Goal: Task Accomplishment & Management: Complete application form

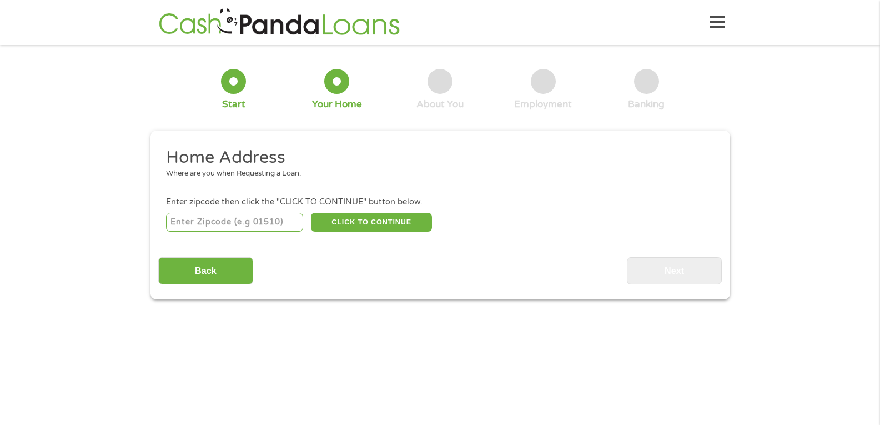
click at [221, 222] on input "number" at bounding box center [234, 222] width 137 height 19
type input "44105"
select select "[US_STATE]"
click at [341, 217] on button "CLICK TO CONTINUE" at bounding box center [371, 222] width 121 height 19
type input "44105"
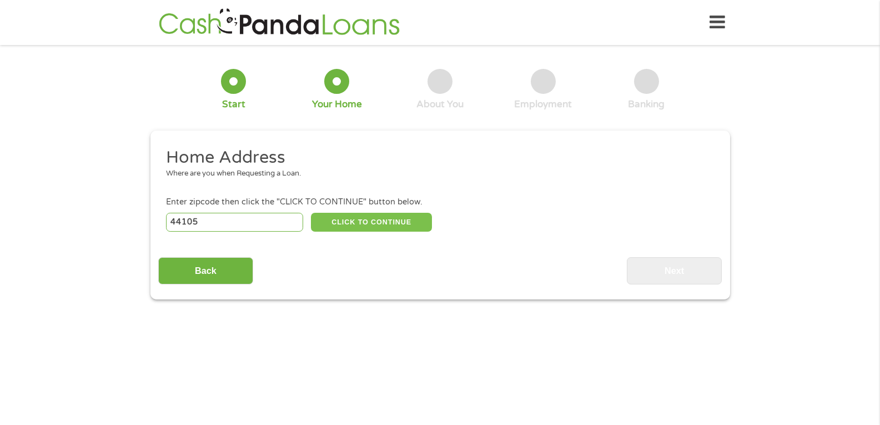
type input "[GEOGRAPHIC_DATA]"
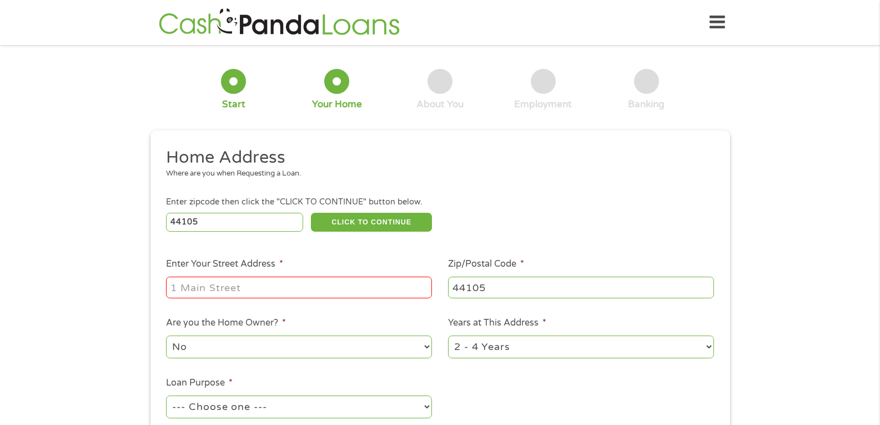
click at [255, 288] on input "Enter Your Street Address *" at bounding box center [299, 287] width 266 height 21
type input "[STREET_ADDRESS]"
click at [260, 343] on select "No Yes" at bounding box center [299, 346] width 266 height 23
click at [166, 335] on select "No Yes" at bounding box center [299, 346] width 266 height 23
click at [515, 345] on select "1 Year or less 1 - 2 Years 2 - 4 Years Over 4 Years" at bounding box center [581, 346] width 266 height 23
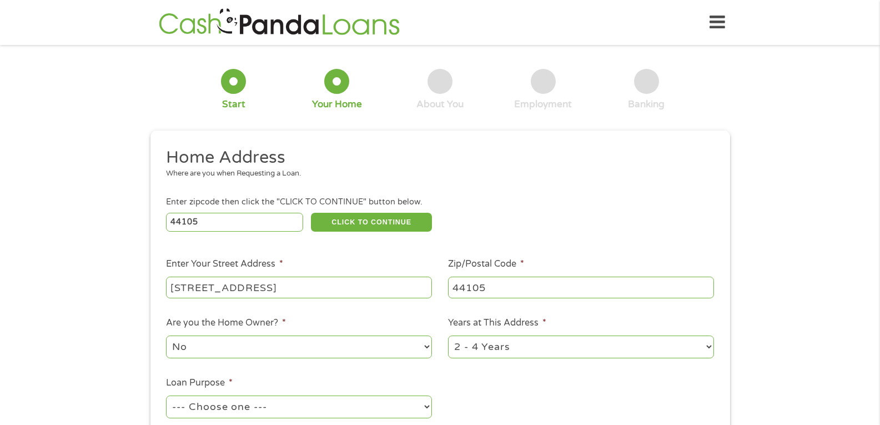
select select "60months"
click at [448, 335] on select "1 Year or less 1 - 2 Years 2 - 4 Years Over 4 Years" at bounding box center [581, 346] width 266 height 23
click at [319, 403] on select "--- Choose one --- Pay Bills Debt Consolidation Home Improvement Major Purchase…" at bounding box center [299, 406] width 266 height 23
select select "other"
click at [166, 395] on select "--- Choose one --- Pay Bills Debt Consolidation Home Improvement Major Purchase…" at bounding box center [299, 406] width 266 height 23
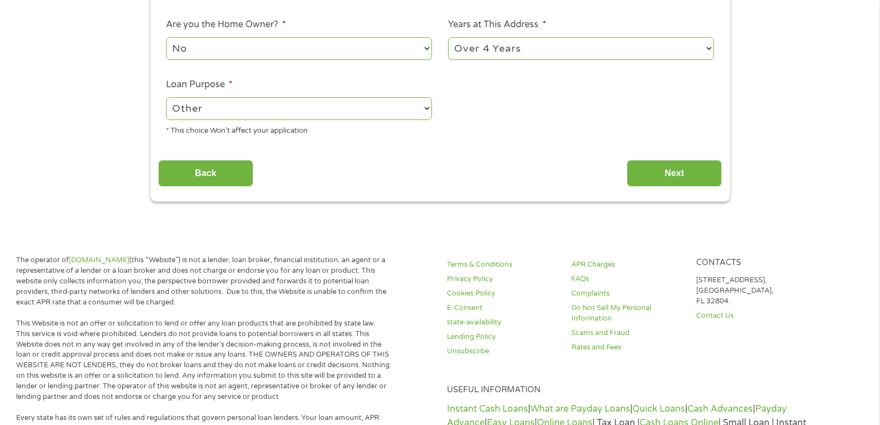
scroll to position [299, 0]
click at [678, 166] on input "Next" at bounding box center [674, 172] width 95 height 27
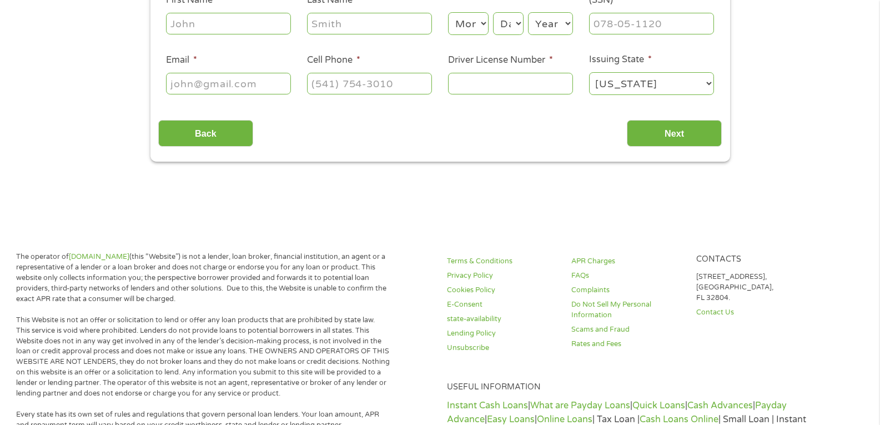
scroll to position [0, 0]
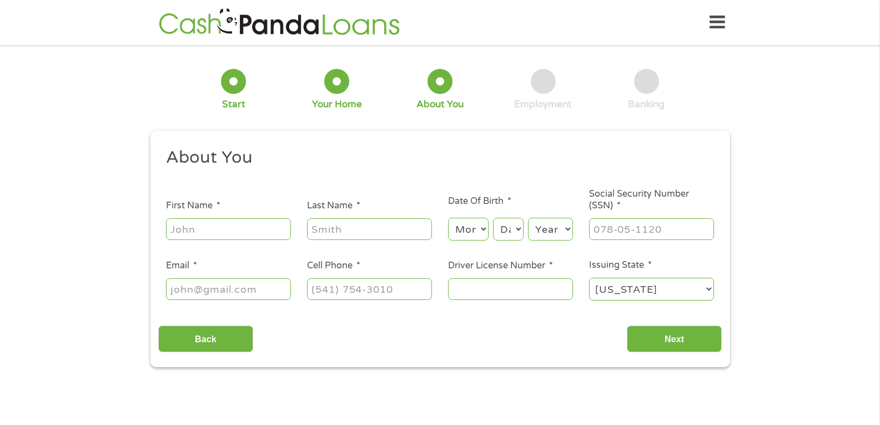
click at [178, 237] on input "First Name *" at bounding box center [228, 228] width 125 height 21
type input "Maurleen"
type input "[PERSON_NAME]"
type input "[EMAIL_ADDRESS][DOMAIN_NAME]"
type input "[PHONE_NUMBER]"
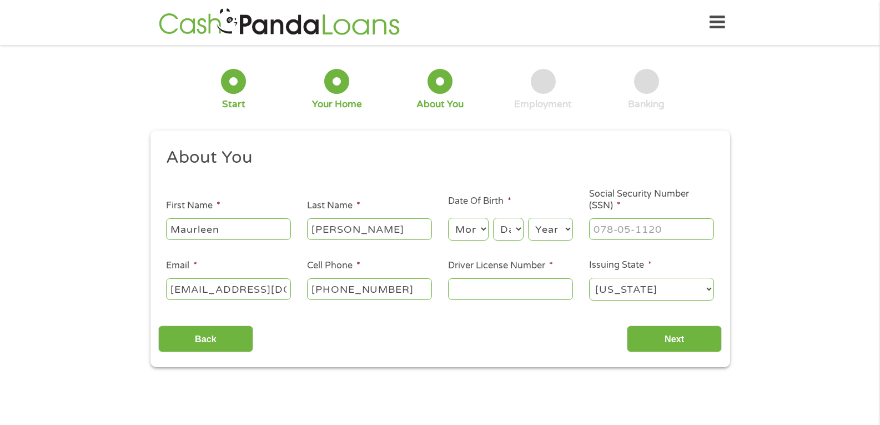
click at [468, 232] on select "Month 1 2 3 4 5 6 7 8 9 10 11 12" at bounding box center [468, 229] width 41 height 23
select select "9"
click at [448, 218] on select "Month 1 2 3 4 5 6 7 8 9 10 11 12" at bounding box center [468, 229] width 41 height 23
click at [510, 227] on select "Day 1 2 3 4 5 6 7 8 9 10 11 12 13 14 15 16 17 18 19 20 21 22 23 24 25 26 27 28 …" at bounding box center [508, 229] width 30 height 23
select select "2"
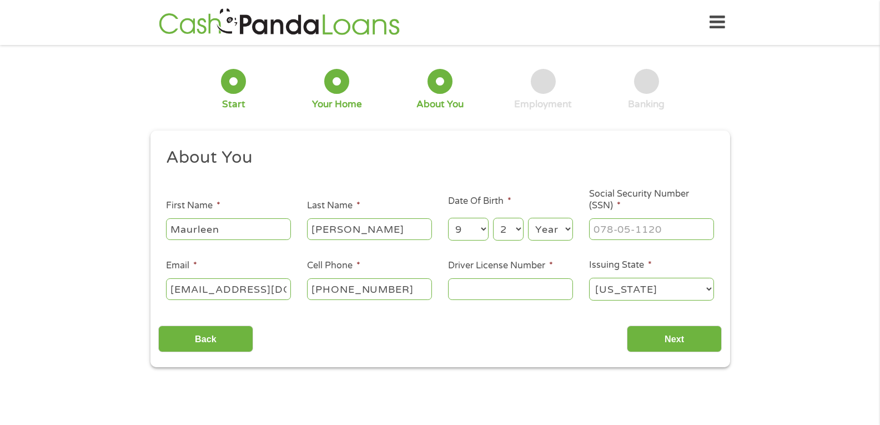
click at [493, 218] on select "Day 1 2 3 4 5 6 7 8 9 10 11 12 13 14 15 16 17 18 19 20 21 22 23 24 25 26 27 28 …" at bounding box center [508, 229] width 30 height 23
click at [548, 230] on select "Year [DATE] 2006 2005 2004 2003 2002 2001 2000 1999 1998 1997 1996 1995 1994 19…" at bounding box center [550, 229] width 45 height 23
select select "1946"
click at [528, 218] on select "Year [DATE] 2006 2005 2004 2003 2002 2001 2000 1999 1998 1997 1996 1995 1994 19…" at bounding box center [550, 229] width 45 height 23
click at [622, 230] on input "___-__-____" at bounding box center [651, 228] width 125 height 21
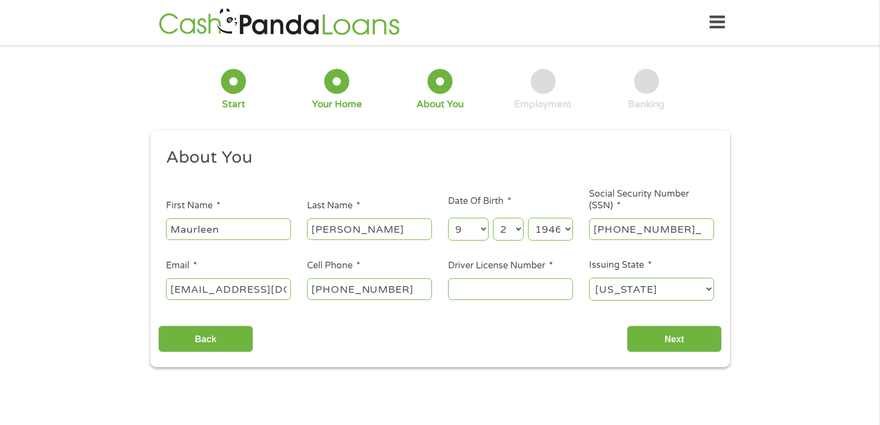
type input "271-48-2033"
click at [459, 286] on input "Driver License Number *" at bounding box center [510, 288] width 125 height 21
type input "RL182153"
click at [674, 337] on input "Next" at bounding box center [674, 338] width 95 height 27
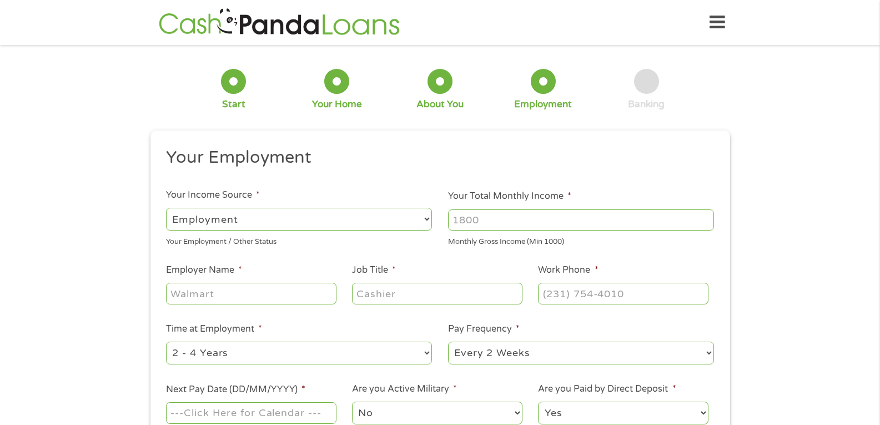
click at [331, 215] on select "--- Choose one --- Employment [DEMOGRAPHIC_DATA] Benefits" at bounding box center [299, 219] width 266 height 23
select select "benefits"
click at [166, 208] on select "--- Choose one --- Employment [DEMOGRAPHIC_DATA] Benefits" at bounding box center [299, 219] width 266 height 23
type input "Other"
type input "[PHONE_NUMBER]"
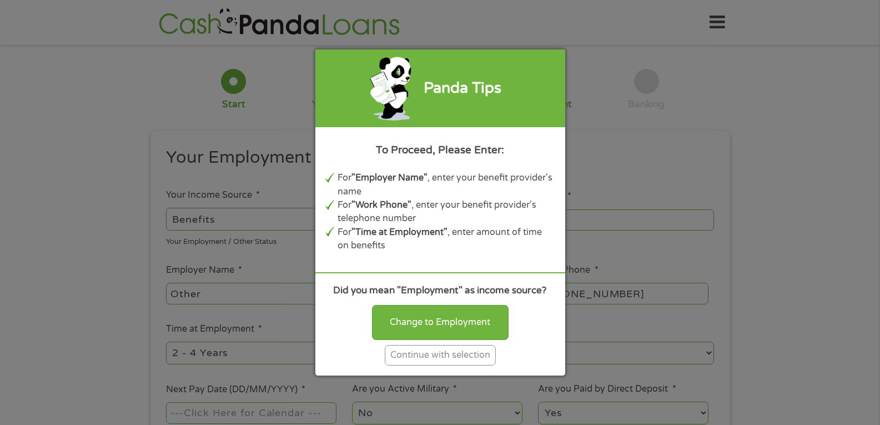
click at [454, 357] on div "Continue with selection" at bounding box center [440, 355] width 111 height 21
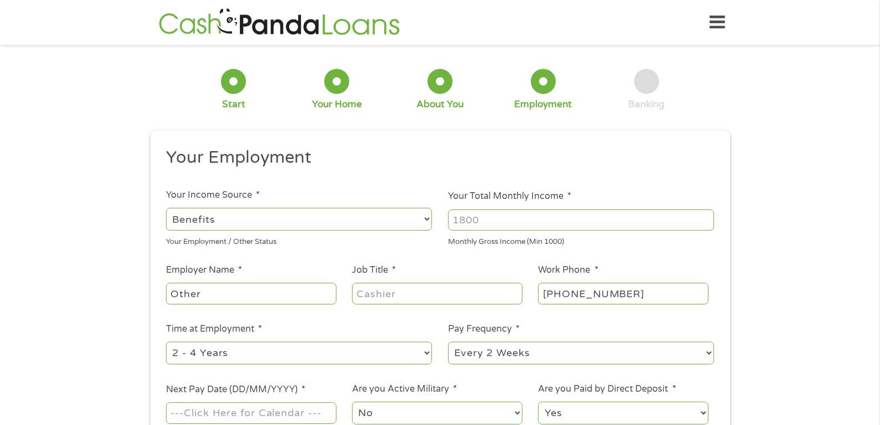
click at [482, 220] on input "Your Total Monthly Income *" at bounding box center [581, 219] width 266 height 21
type input "3520"
click at [288, 290] on input "Other" at bounding box center [251, 293] width 170 height 21
type input "O"
type input "Social Security Admin"
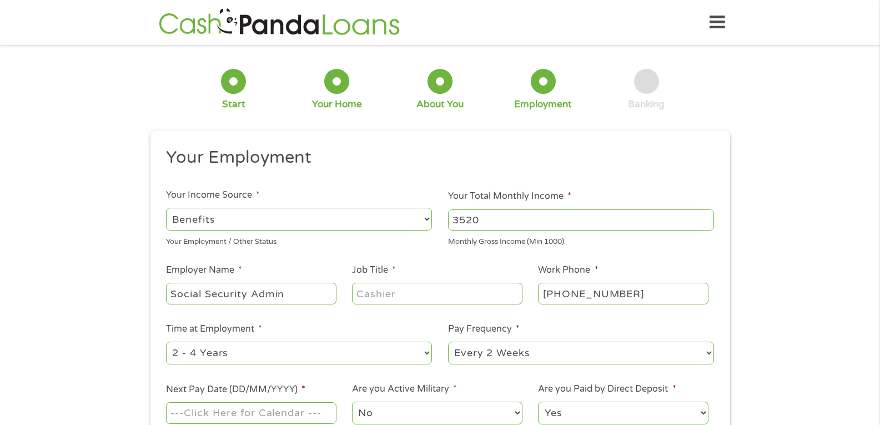
click at [367, 298] on input "Job Title *" at bounding box center [437, 293] width 170 height 21
type input "t"
type input "retired"
click at [544, 288] on input "[PHONE_NUMBER]" at bounding box center [623, 293] width 170 height 21
type input "[PHONE_NUMBER]"
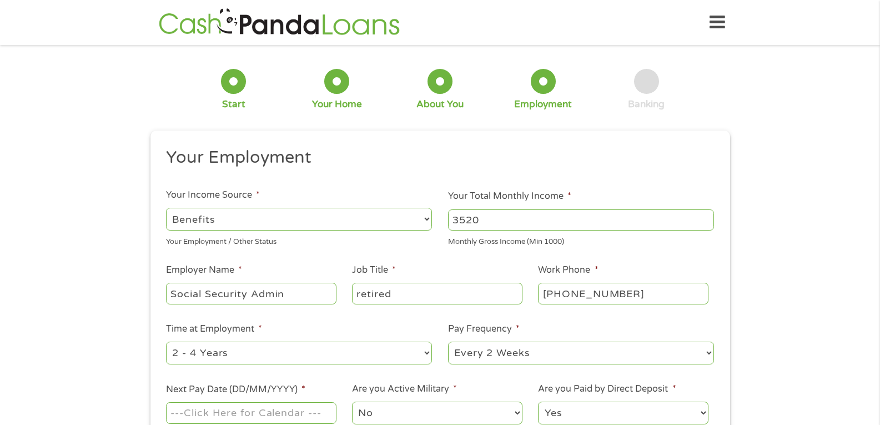
click at [233, 353] on select "--- Choose one --- 1 Year or less 1 - 2 Years 2 - 4 Years Over 4 Years" at bounding box center [299, 353] width 266 height 23
select select "60months"
click at [166, 342] on select "--- Choose one --- 1 Year or less 1 - 2 Years 2 - 4 Years Over 4 Years" at bounding box center [299, 353] width 266 height 23
click at [538, 349] on select "--- Choose one --- Every 2 Weeks Every Week Monthly Semi-Monthly" at bounding box center [581, 353] width 266 height 23
select select "monthly"
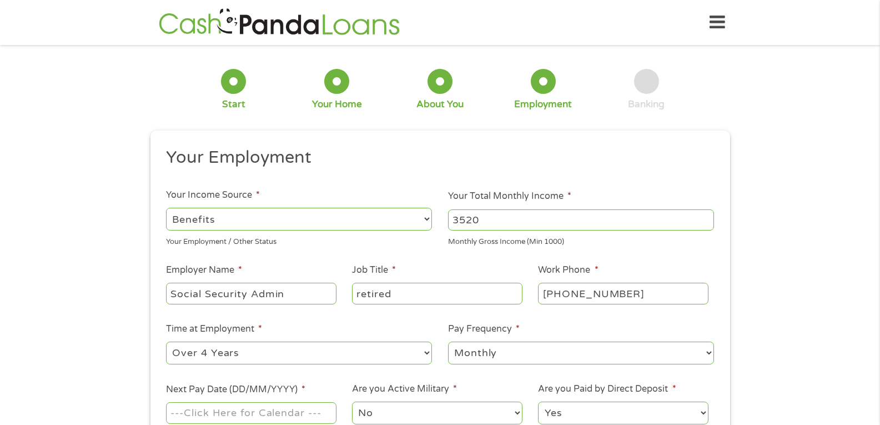
click at [448, 342] on select "--- Choose one --- Every 2 Weeks Every Week Monthly Semi-Monthly" at bounding box center [581, 353] width 266 height 23
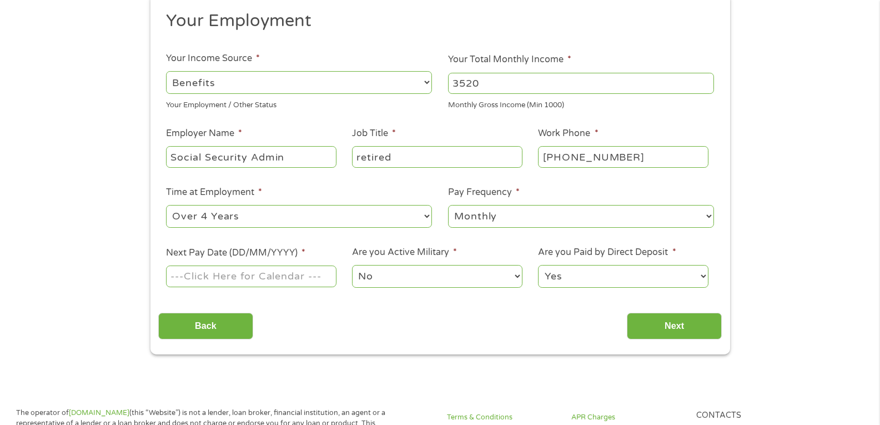
scroll to position [148, 0]
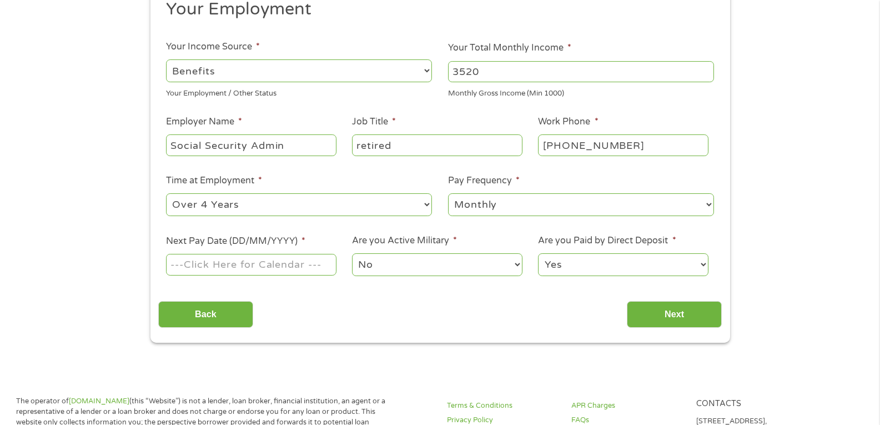
click at [225, 263] on input "Next Pay Date (DD/MM/YYYY) *" at bounding box center [251, 264] width 170 height 21
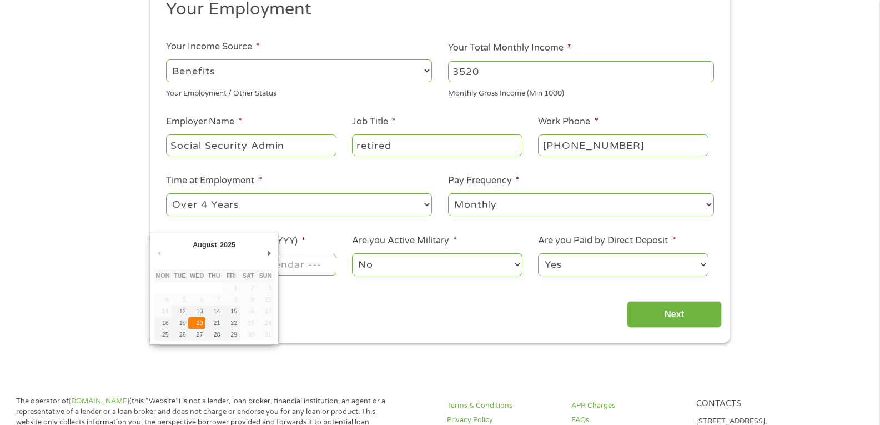
type input "[DATE]"
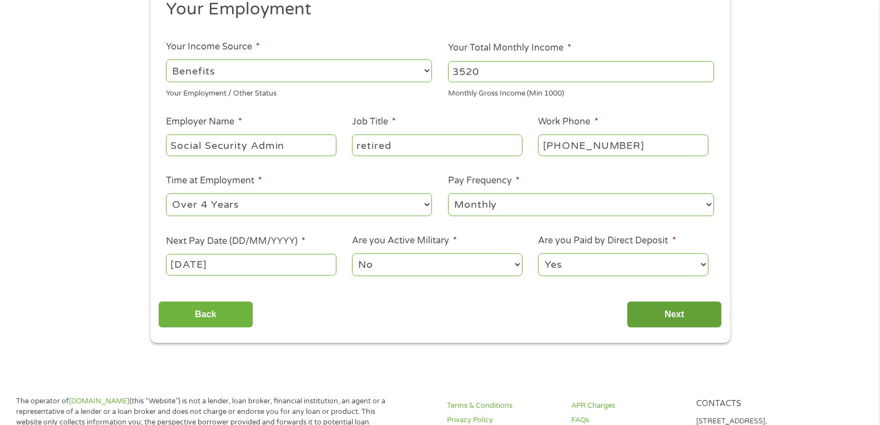
click at [678, 307] on input "Next" at bounding box center [674, 314] width 95 height 27
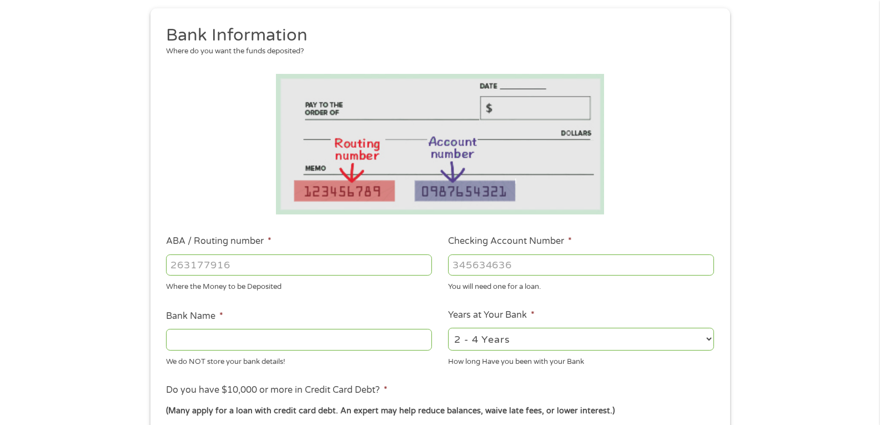
scroll to position [129, 0]
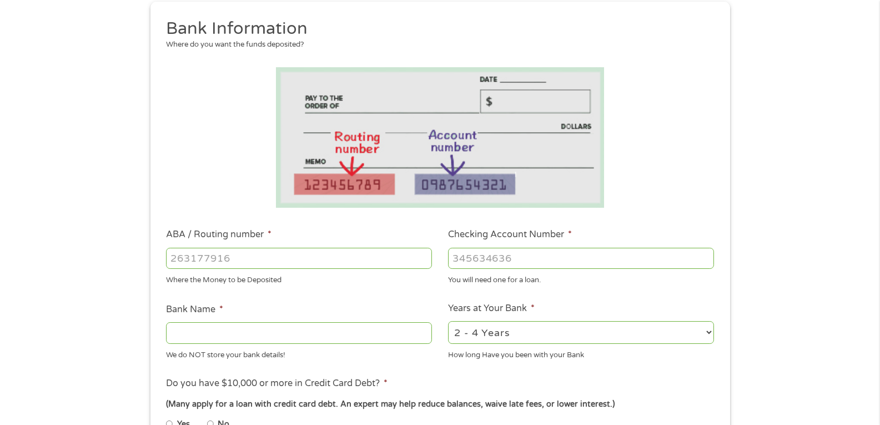
click at [172, 260] on input "ABA / Routing number *" at bounding box center [299, 258] width 266 height 21
type input "041000153"
type input "HUNTINGTON NATIONAL BANK"
type input "041000153"
click at [452, 260] on input "Checking Account Number *" at bounding box center [581, 258] width 266 height 21
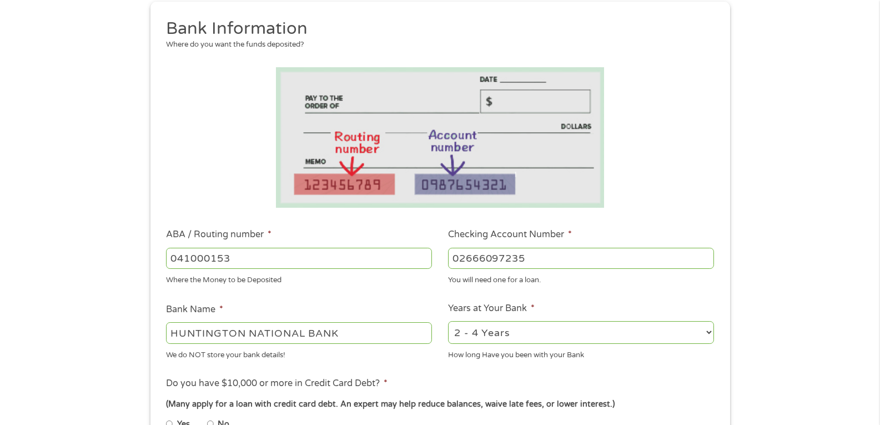
type input "02666097235"
click at [491, 328] on select "2 - 4 Years 6 - 12 Months 1 - 2 Years Over 4 Years" at bounding box center [581, 332] width 266 height 23
select select "60months"
click at [448, 321] on select "2 - 4 Years 6 - 12 Months 1 - 2 Years Over 4 Years" at bounding box center [581, 332] width 266 height 23
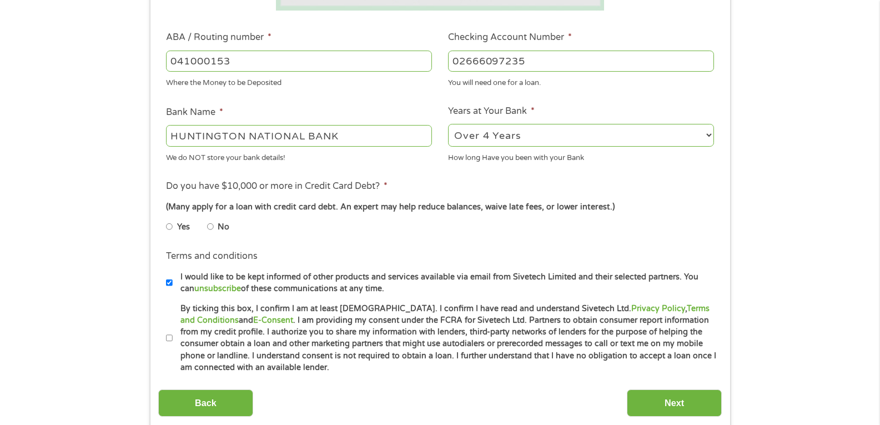
scroll to position [330, 0]
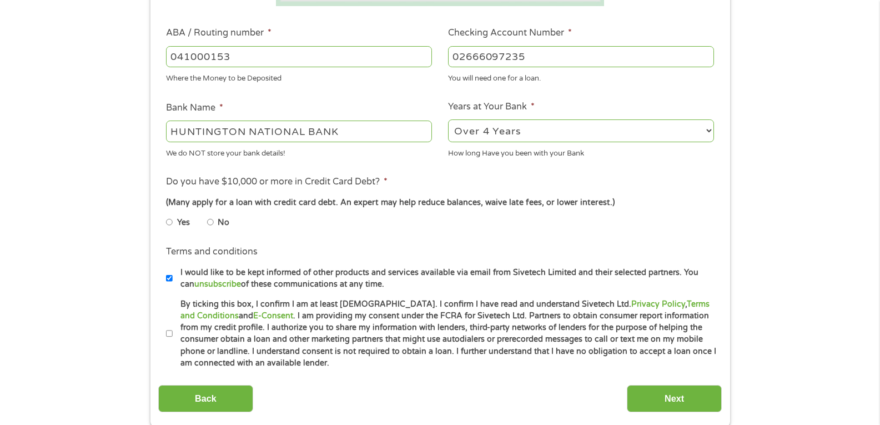
click at [211, 215] on input "No" at bounding box center [210, 222] width 7 height 18
radio input "true"
click at [166, 287] on li "Terms and conditions I would like to be kept informed of other products and ser…" at bounding box center [440, 267] width 564 height 45
click at [169, 278] on input "I would like to be kept informed of other products and services available via e…" at bounding box center [169, 278] width 7 height 18
checkbox input "false"
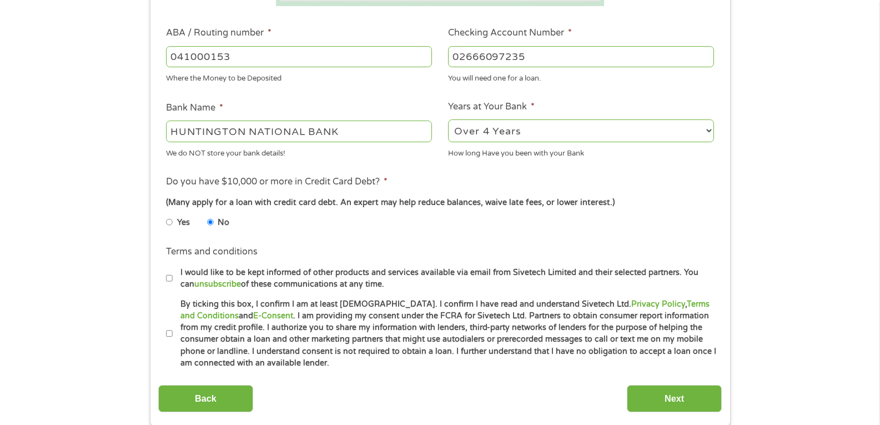
click at [173, 332] on label "By ticking this box, I confirm I am at least [DEMOGRAPHIC_DATA]. I confirm I ha…" at bounding box center [445, 333] width 545 height 71
click at [172, 332] on input "By ticking this box, I confirm I am at least [DEMOGRAPHIC_DATA]. I confirm I ha…" at bounding box center [169, 334] width 7 height 18
checkbox input "true"
click at [650, 392] on input "Next" at bounding box center [674, 398] width 95 height 27
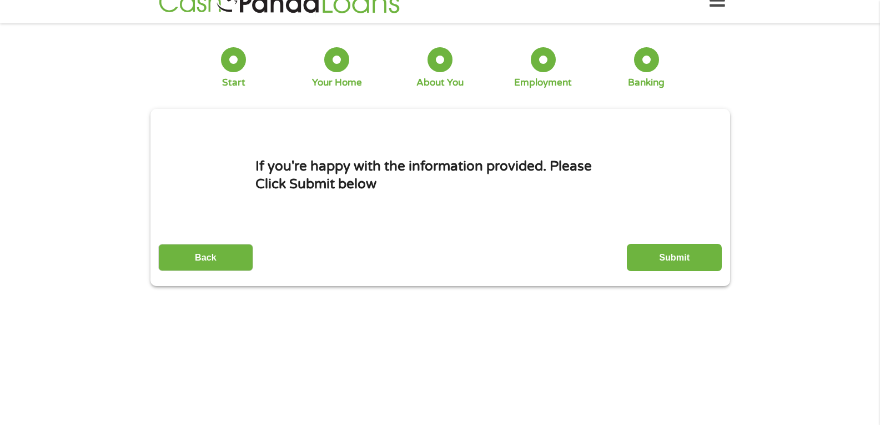
scroll to position [0, 0]
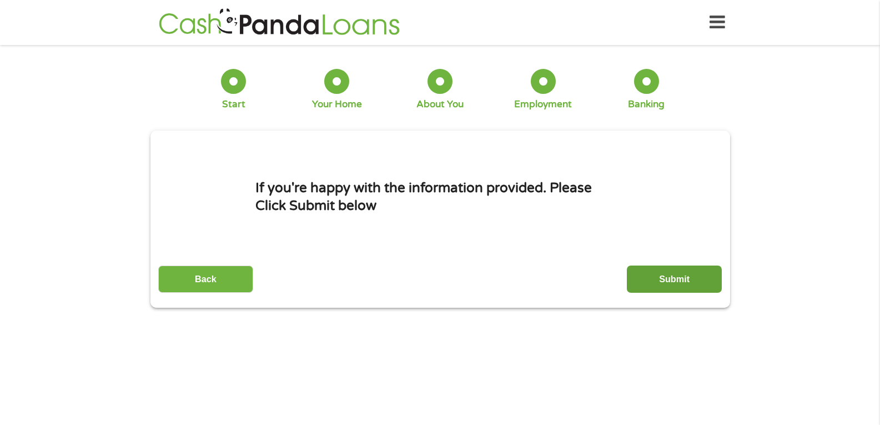
click at [677, 271] on input "Submit" at bounding box center [674, 278] width 95 height 27
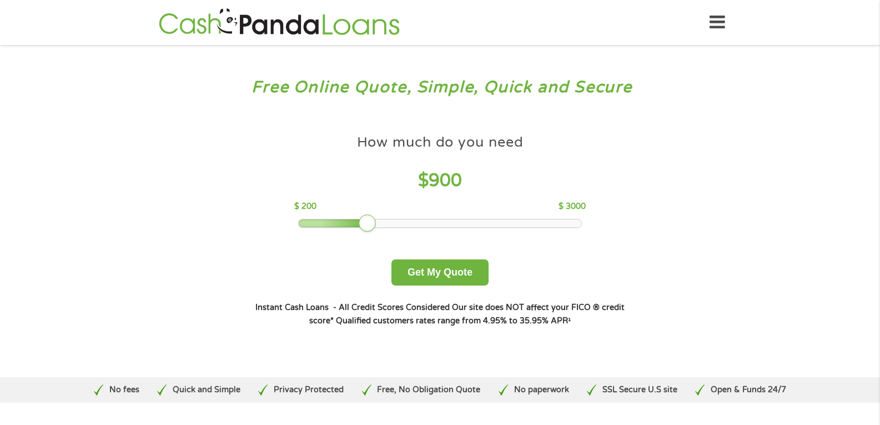
click at [365, 224] on div at bounding box center [440, 223] width 283 height 8
click at [357, 224] on div at bounding box center [440, 223] width 283 height 8
click at [426, 270] on button "Get My Quote" at bounding box center [440, 272] width 97 height 26
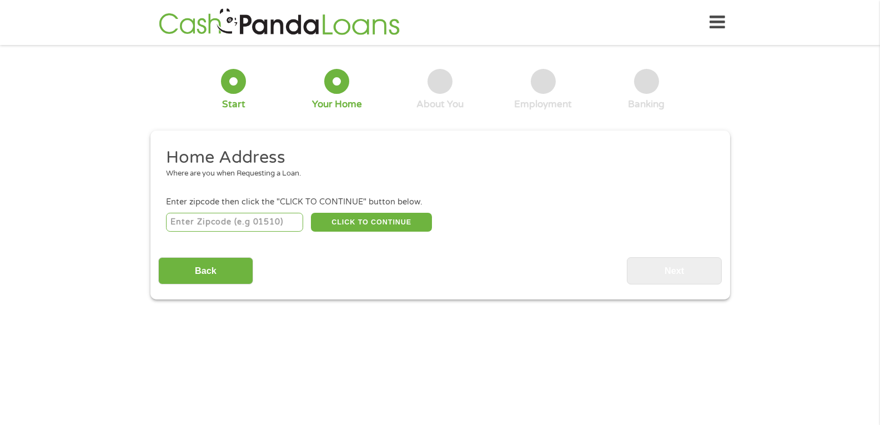
click at [213, 225] on input "number" at bounding box center [234, 222] width 137 height 19
type input "44105"
select select "[US_STATE]"
click at [372, 220] on button "CLICK TO CONTINUE" at bounding box center [371, 222] width 121 height 19
type input "44105"
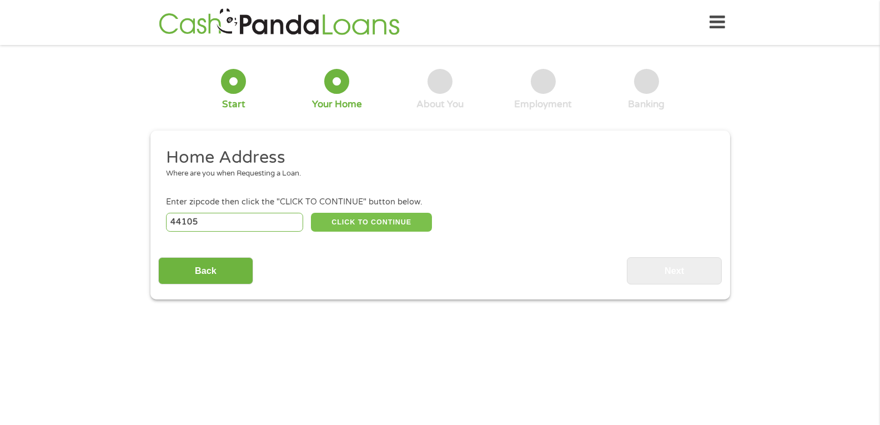
type input "[GEOGRAPHIC_DATA]"
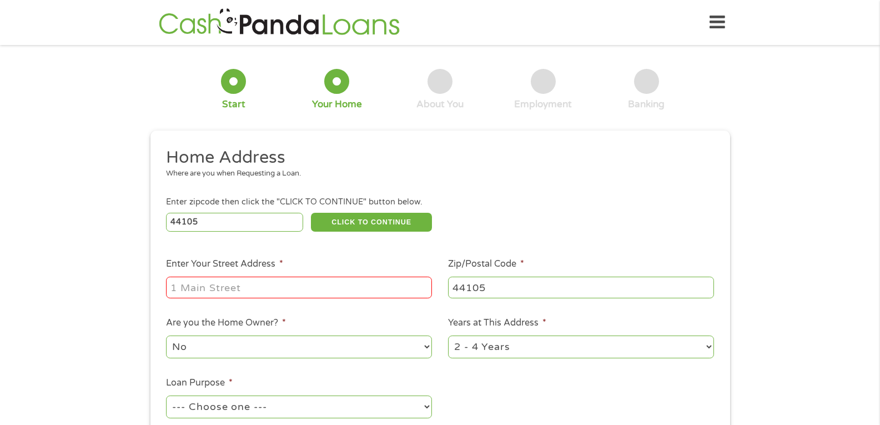
click at [207, 291] on input "Enter Your Street Address *" at bounding box center [299, 287] width 266 height 21
type input "[STREET_ADDRESS]"
click at [238, 344] on select "No Yes" at bounding box center [299, 346] width 266 height 23
click at [522, 348] on select "1 Year or less 1 - 2 Years 2 - 4 Years Over 4 Years" at bounding box center [581, 346] width 266 height 23
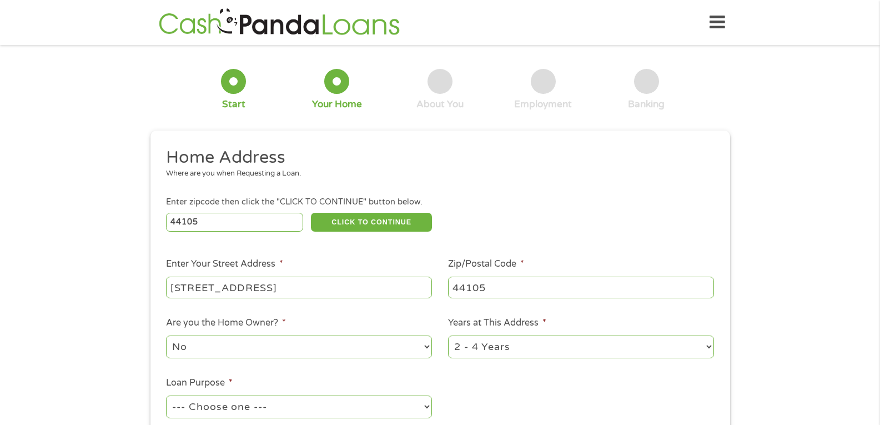
select select "60months"
click at [448, 335] on select "1 Year or less 1 - 2 Years 2 - 4 Years Over 4 Years" at bounding box center [581, 346] width 266 height 23
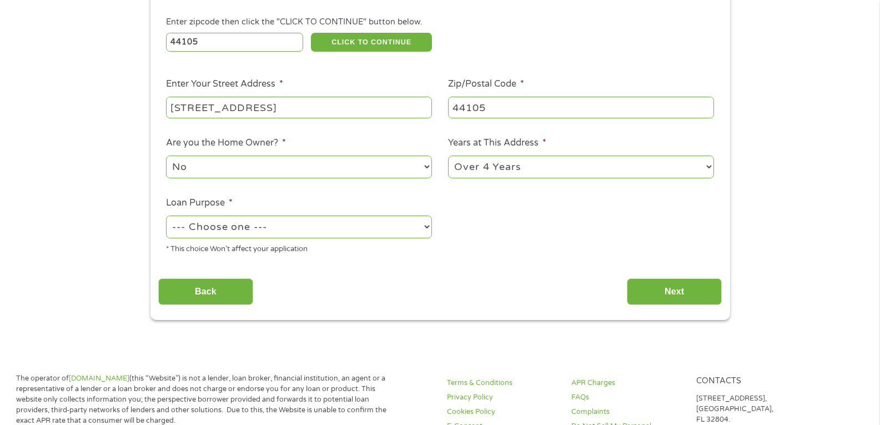
scroll to position [185, 0]
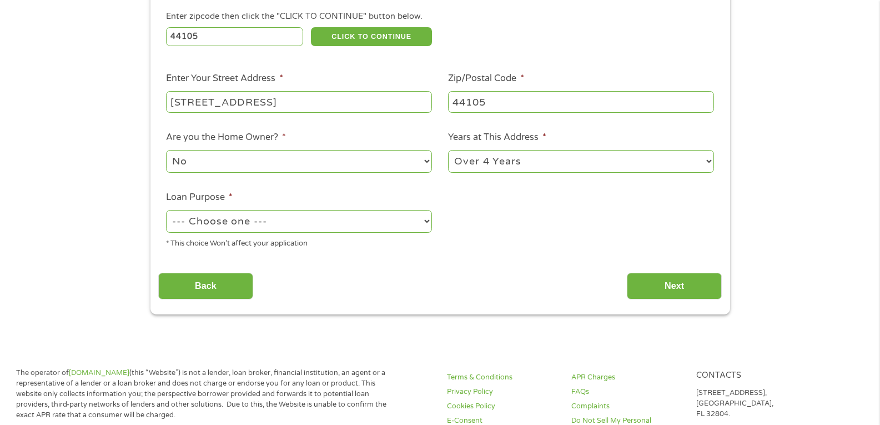
click at [239, 218] on select "--- Choose one --- Pay Bills Debt Consolidation Home Improvement Major Purchase…" at bounding box center [299, 221] width 266 height 23
select select "other"
click at [166, 210] on select "--- Choose one --- Pay Bills Debt Consolidation Home Improvement Major Purchase…" at bounding box center [299, 221] width 266 height 23
click at [661, 283] on input "Next" at bounding box center [674, 286] width 95 height 27
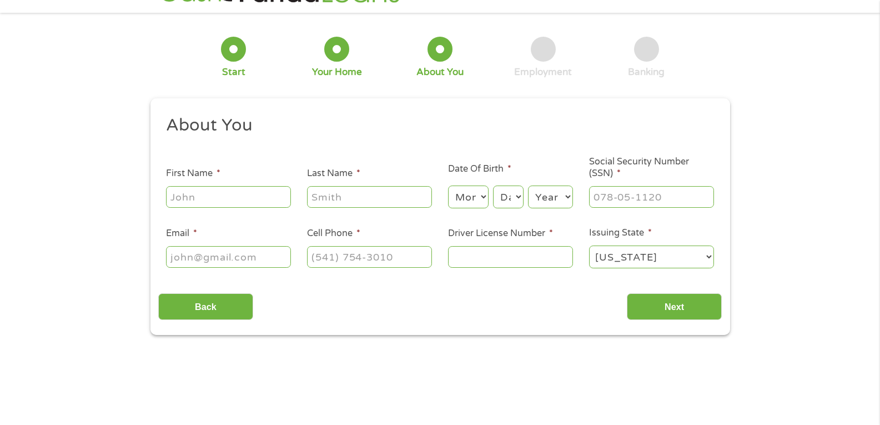
scroll to position [0, 0]
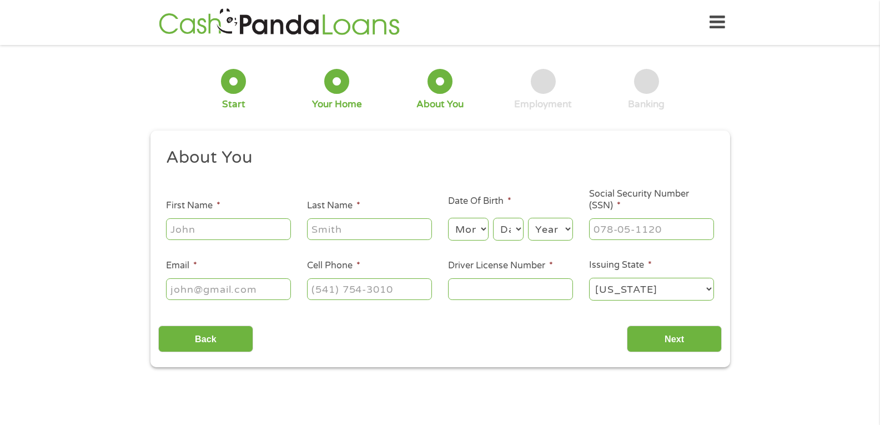
click at [197, 232] on input "First Name *" at bounding box center [228, 228] width 125 height 21
type input "Maurleen"
type input "[PERSON_NAME]"
type input "[EMAIL_ADDRESS][DOMAIN_NAME]"
type input "[PHONE_NUMBER]"
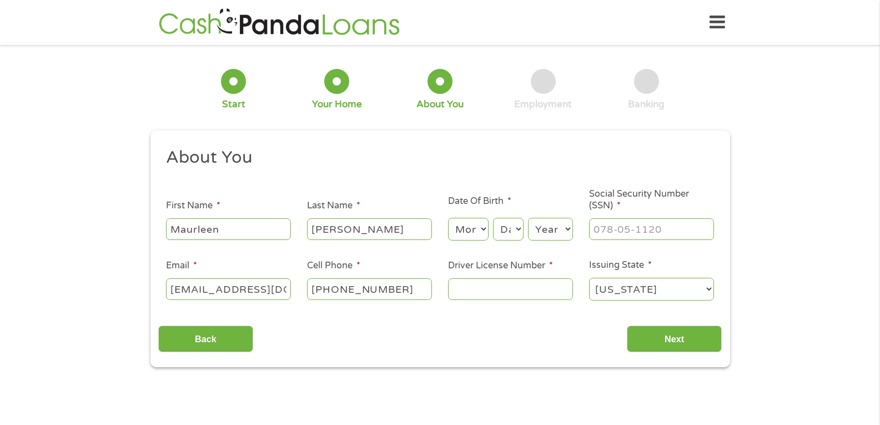
click at [469, 224] on select "Month 1 2 3 4 5 6 7 8 9 10 11 12" at bounding box center [468, 229] width 41 height 23
select select "9"
click at [448, 218] on select "Month 1 2 3 4 5 6 7 8 9 10 11 12" at bounding box center [468, 229] width 41 height 23
click at [511, 221] on select "Day 1 2 3 4 5 6 7 8 9 10 11 12 13 14 15 16 17 18 19 20 21 22 23 24 25 26 27 28 …" at bounding box center [508, 229] width 30 height 23
select select "3"
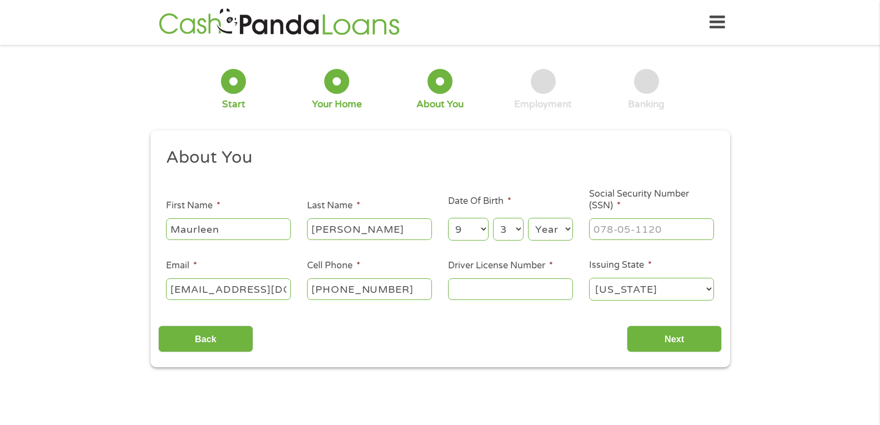
click at [493, 218] on select "Day 1 2 3 4 5 6 7 8 9 10 11 12 13 14 15 16 17 18 19 20 21 22 23 24 25 26 27 28 …" at bounding box center [508, 229] width 30 height 23
click at [553, 228] on select "Year [DATE] 2006 2005 2004 2003 2002 2001 2000 1999 1998 1997 1996 1995 1994 19…" at bounding box center [550, 229] width 45 height 23
select select "1946"
click at [528, 218] on select "Year [DATE] 2006 2005 2004 2003 2002 2001 2000 1999 1998 1997 1996 1995 1994 19…" at bounding box center [550, 229] width 45 height 23
click at [603, 233] on input "___-__-____" at bounding box center [651, 228] width 125 height 21
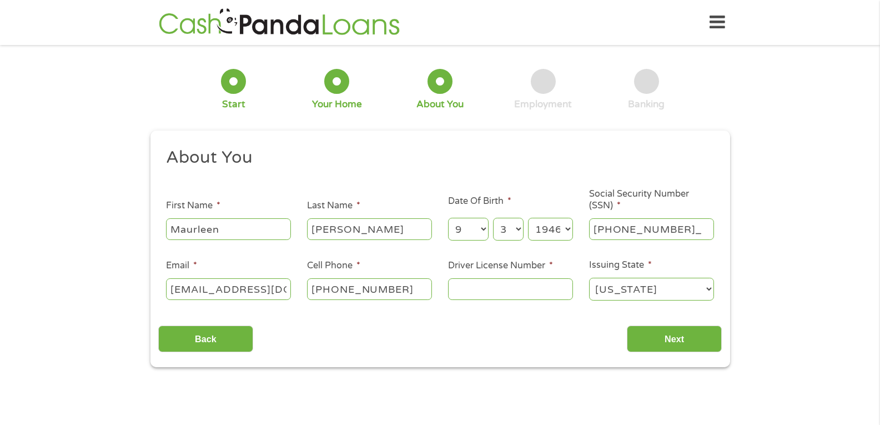
type input "271-48-2033"
click at [473, 288] on input "Driver License Number *" at bounding box center [510, 288] width 125 height 21
type input "RL182153"
click at [675, 336] on input "Next" at bounding box center [674, 338] width 95 height 27
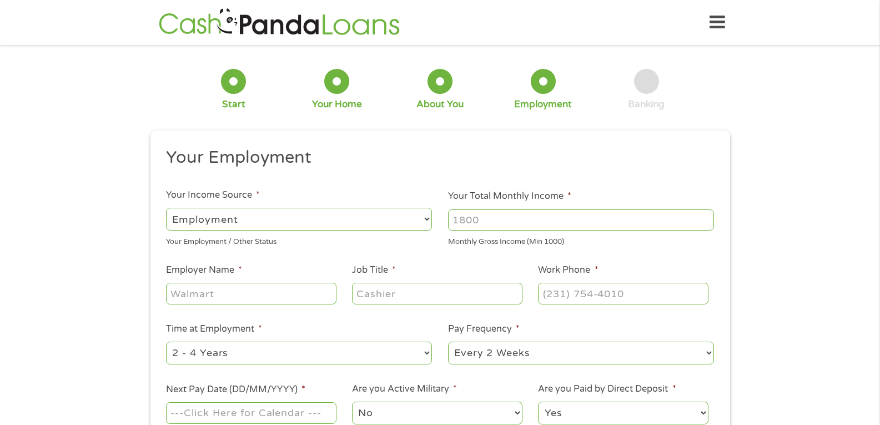
click at [384, 214] on select "--- Choose one --- Employment [DEMOGRAPHIC_DATA] Benefits" at bounding box center [299, 219] width 266 height 23
select select "benefits"
click at [166, 208] on select "--- Choose one --- Employment [DEMOGRAPHIC_DATA] Benefits" at bounding box center [299, 219] width 266 height 23
type input "Other"
type input "[PHONE_NUMBER]"
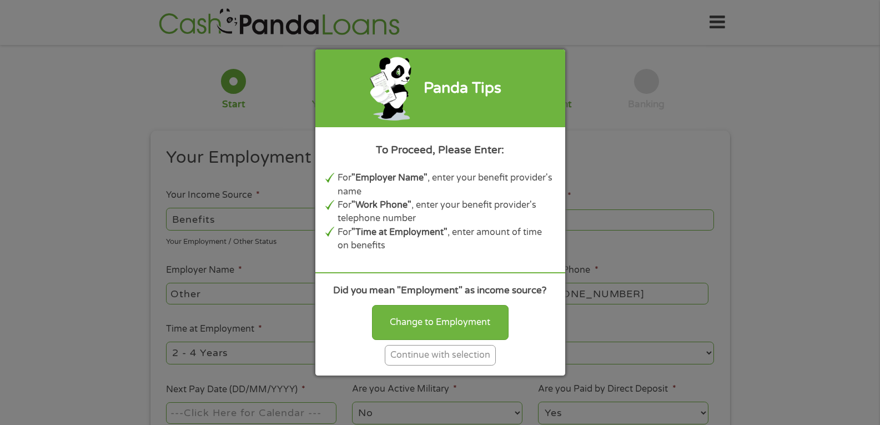
click at [437, 348] on div "Continue with selection" at bounding box center [440, 355] width 111 height 21
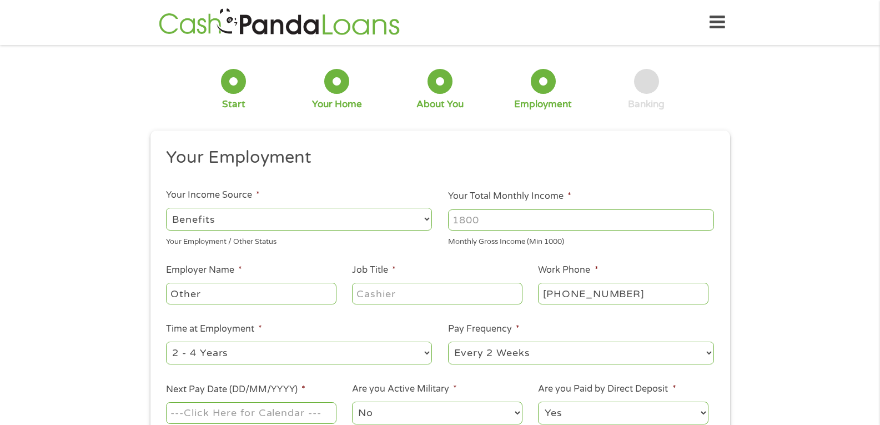
click at [467, 223] on input "Your Total Monthly Income *" at bounding box center [581, 219] width 266 height 21
type input "3520"
click at [214, 294] on input "Other" at bounding box center [251, 293] width 170 height 21
type input "O"
type input "Social Security Admin"
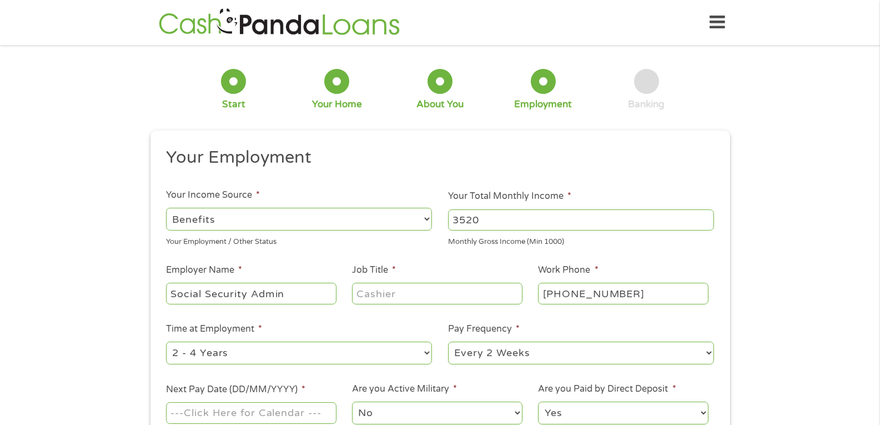
click at [393, 295] on input "Job Title *" at bounding box center [437, 293] width 170 height 21
type input "t"
type input "retired"
click at [542, 289] on input "[PHONE_NUMBER]" at bounding box center [623, 293] width 170 height 21
type input "[PHONE_NUMBER]"
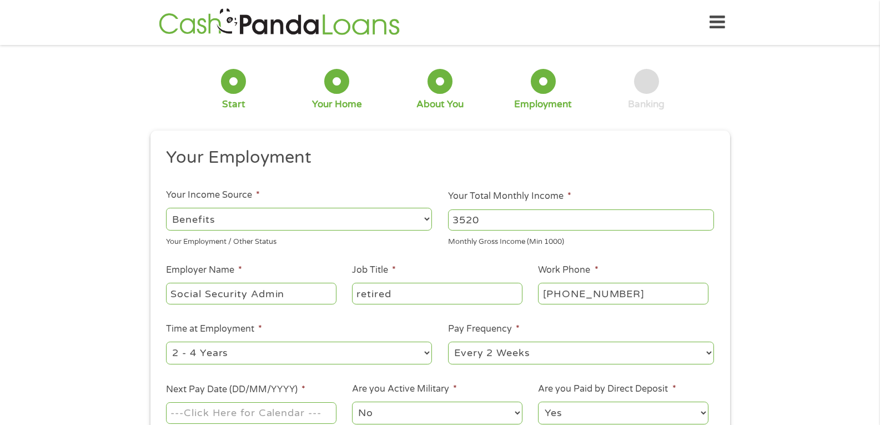
click at [321, 352] on select "--- Choose one --- 1 Year or less 1 - 2 Years 2 - 4 Years Over 4 Years" at bounding box center [299, 353] width 266 height 23
select select "60months"
click at [166, 342] on select "--- Choose one --- 1 Year or less 1 - 2 Years 2 - 4 Years Over 4 Years" at bounding box center [299, 353] width 266 height 23
click at [517, 353] on select "--- Choose one --- Every 2 Weeks Every Week Monthly Semi-Monthly" at bounding box center [581, 353] width 266 height 23
select select "monthly"
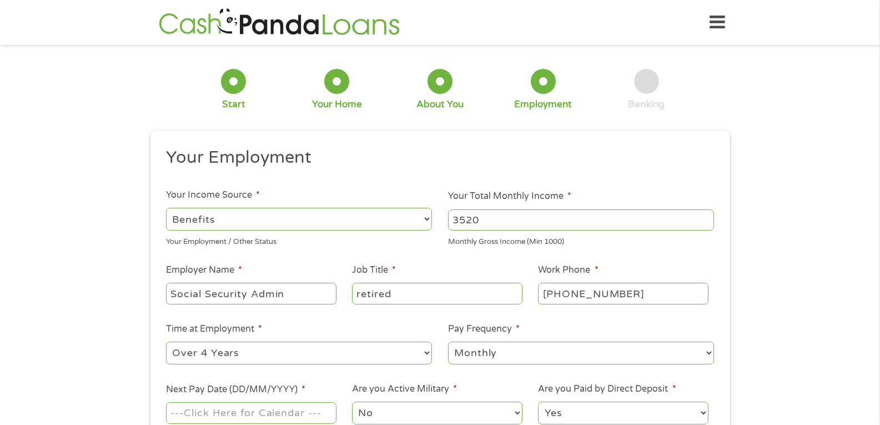
click at [448, 342] on select "--- Choose one --- Every 2 Weeks Every Week Monthly Semi-Monthly" at bounding box center [581, 353] width 266 height 23
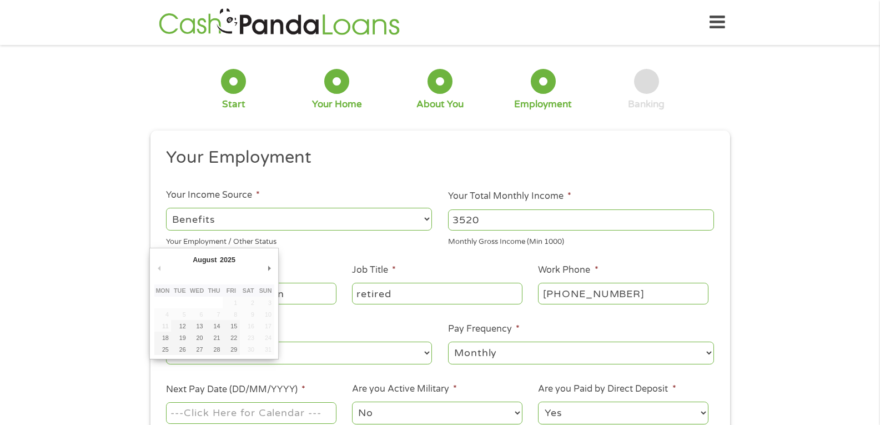
click at [235, 414] on input "Next Pay Date (DD/MM/YYYY) *" at bounding box center [251, 412] width 170 height 21
type input "[DATE]"
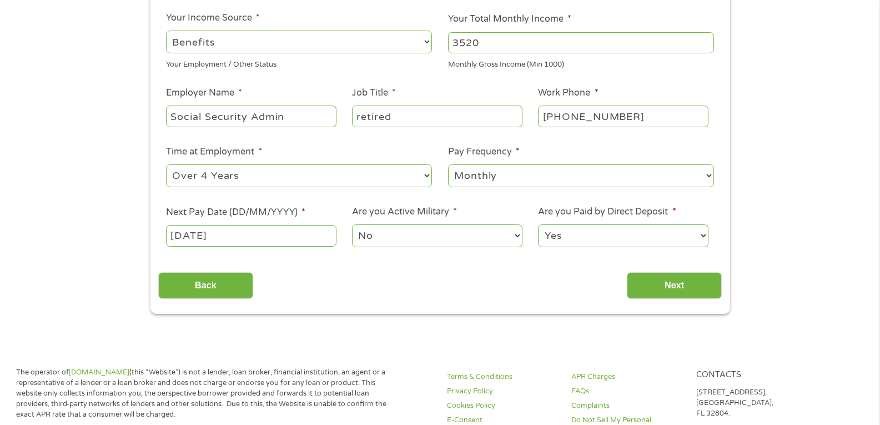
scroll to position [187, 0]
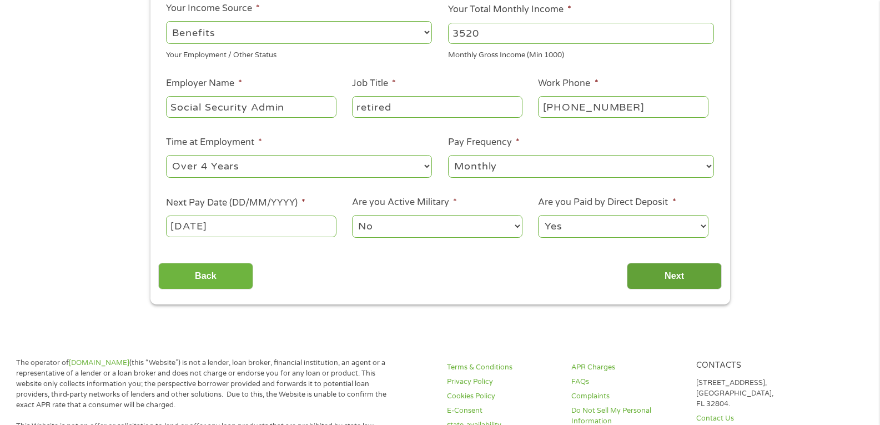
click at [654, 270] on input "Next" at bounding box center [674, 276] width 95 height 27
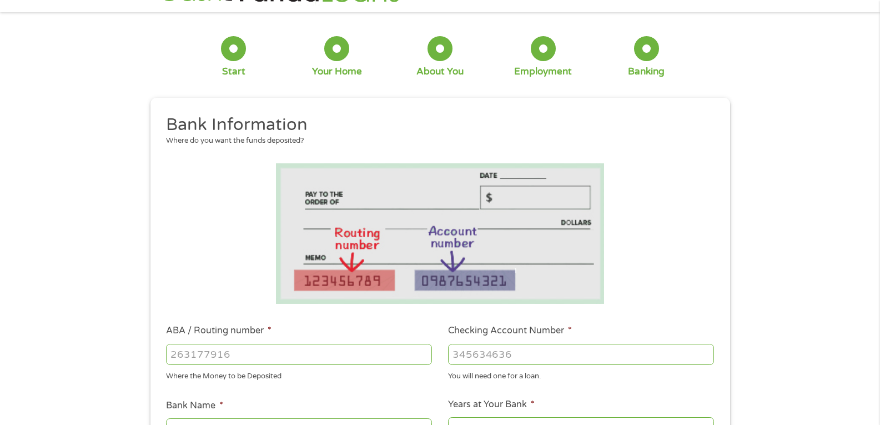
scroll to position [0, 0]
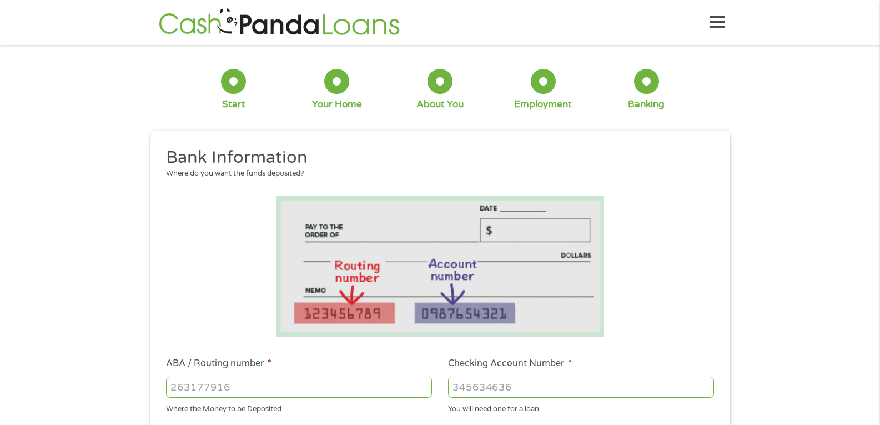
click at [170, 387] on input "ABA / Routing number *" at bounding box center [299, 387] width 266 height 21
type input "041000153"
type input "HUNTINGTON NATIONAL BANK"
type input "041000153"
click at [456, 387] on input "Checking Account Number *" at bounding box center [581, 387] width 266 height 21
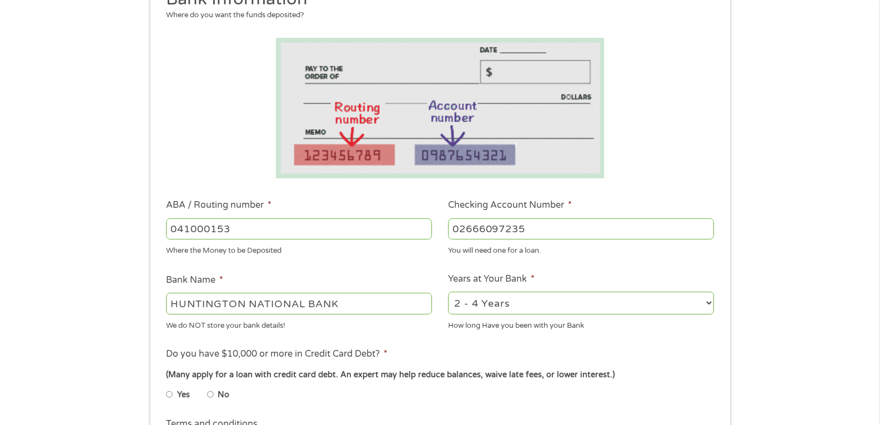
scroll to position [182, 0]
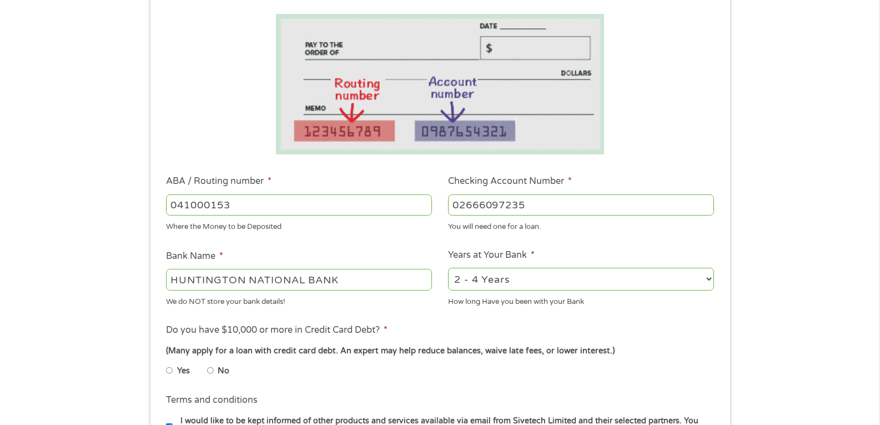
type input "02666097235"
click at [509, 273] on select "2 - 4 Years 6 - 12 Months 1 - 2 Years Over 4 Years" at bounding box center [581, 279] width 266 height 23
select select "60months"
click at [448, 268] on select "2 - 4 Years 6 - 12 Months 1 - 2 Years Over 4 Years" at bounding box center [581, 279] width 266 height 23
click at [208, 372] on input "No" at bounding box center [210, 371] width 7 height 18
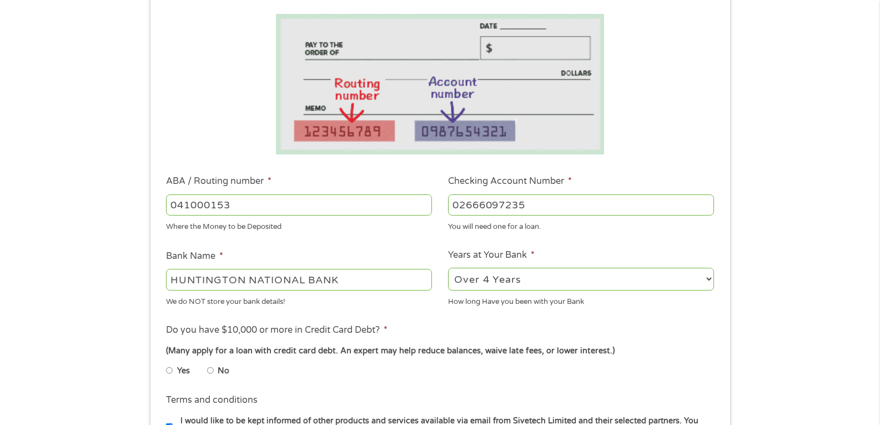
radio input "true"
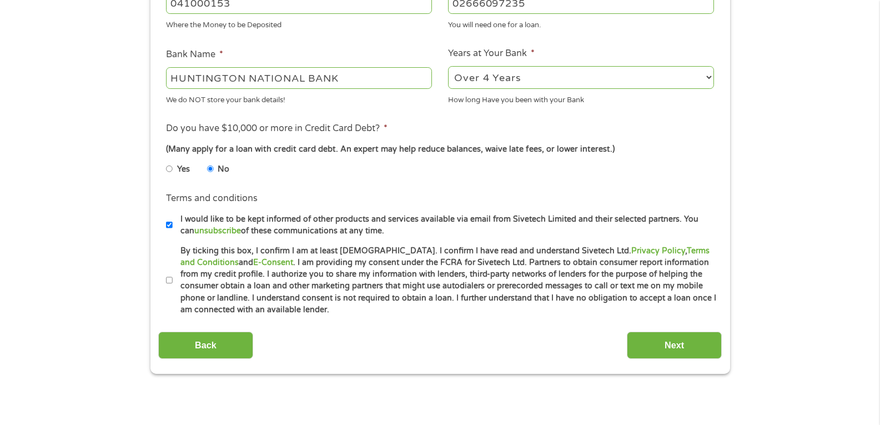
scroll to position [391, 0]
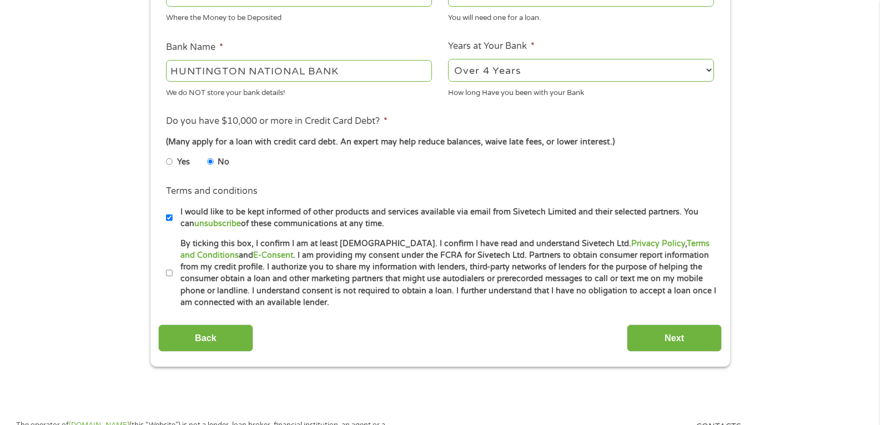
click at [163, 267] on li "Terms and conditions * By ticking this box, I confirm I am at least [DEMOGRAPHI…" at bounding box center [440, 273] width 564 height 71
click at [168, 274] on input "By ticking this box, I confirm I am at least [DEMOGRAPHIC_DATA]. I confirm I ha…" at bounding box center [169, 273] width 7 height 18
checkbox input "true"
click at [680, 328] on input "Next" at bounding box center [674, 337] width 95 height 27
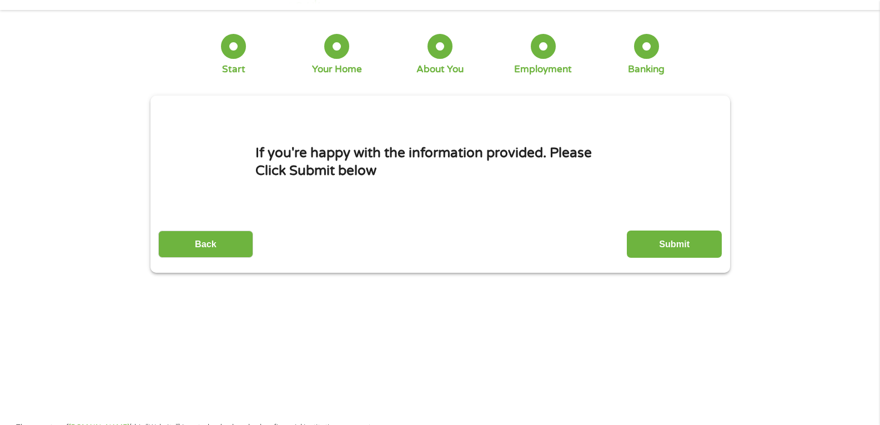
scroll to position [0, 0]
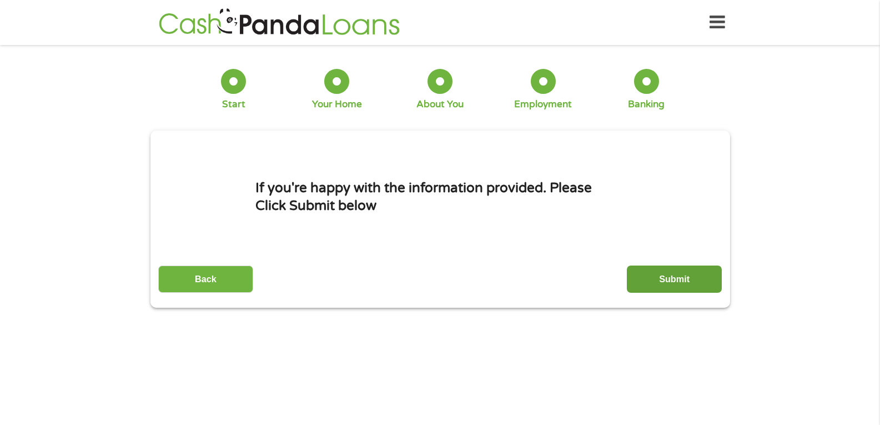
click at [666, 279] on input "Submit" at bounding box center [674, 278] width 95 height 27
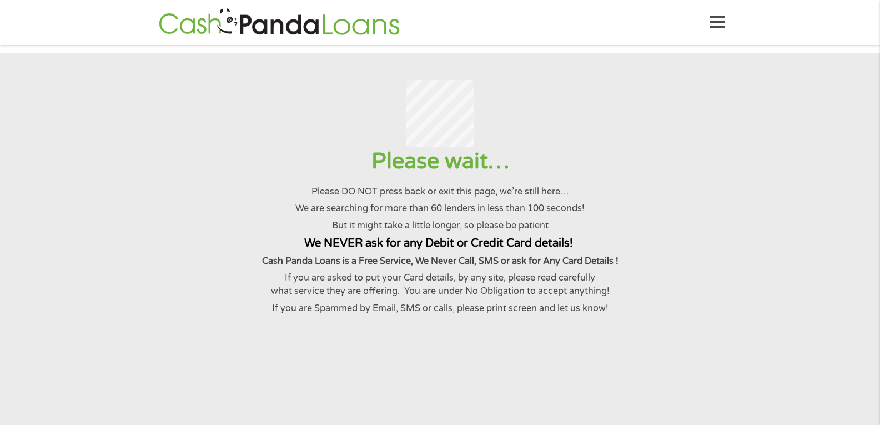
click at [86, 215] on p "We are searching for more than 60 lenders in less than 100 seconds!" at bounding box center [439, 208] width 853 height 13
